Goal: Browse casually

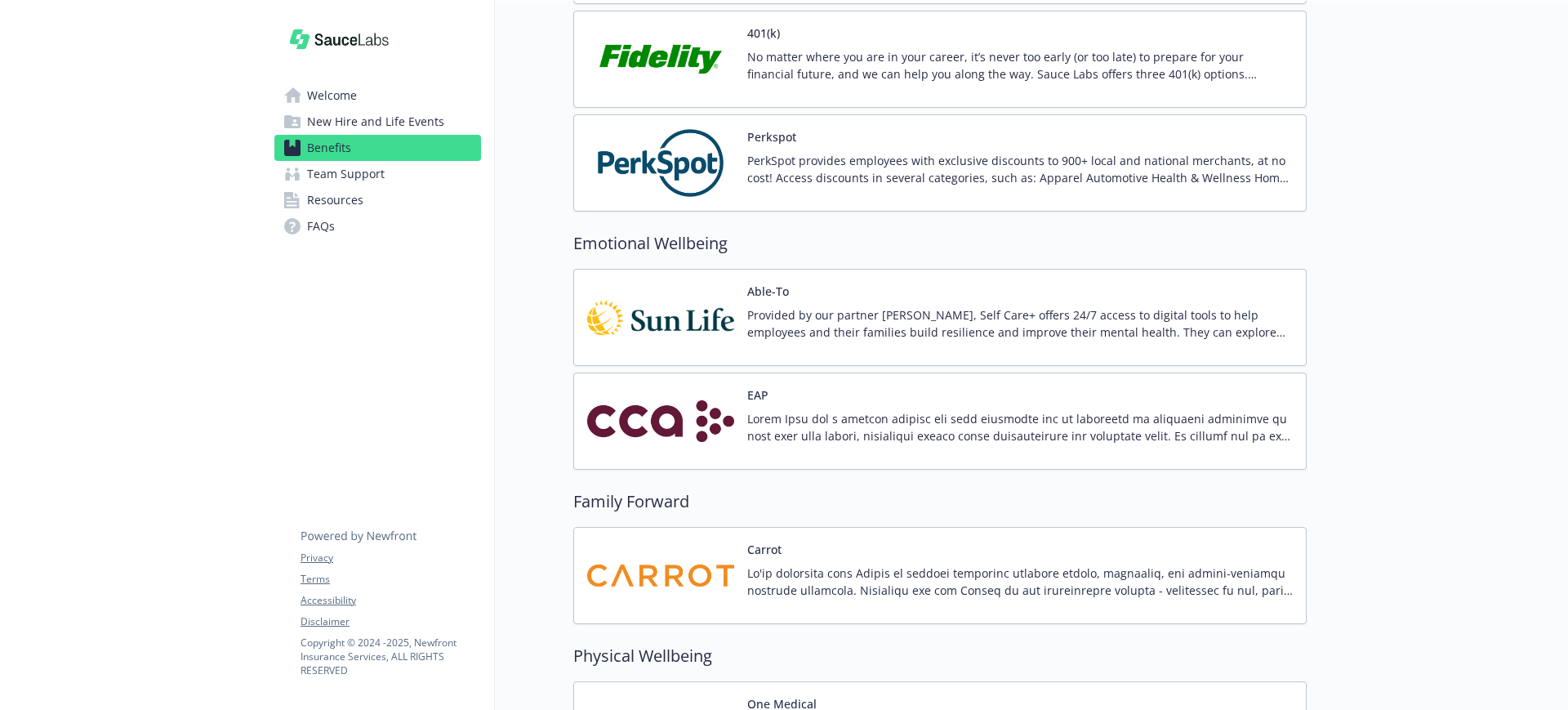
scroll to position [2655, 0]
